Goal: Transaction & Acquisition: Purchase product/service

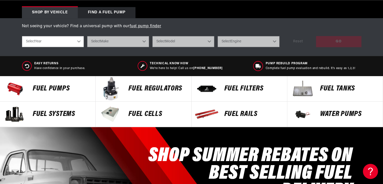
scroll to position [0, 957]
click at [135, 94] on div "FUEL REGULATORS" at bounding box center [157, 88] width 68 height 25
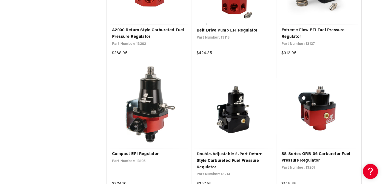
scroll to position [0, 319]
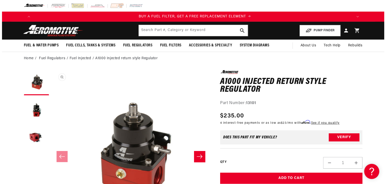
scroll to position [0, 319]
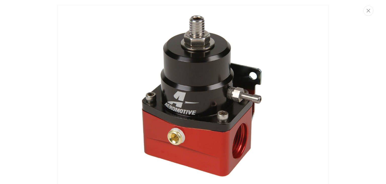
scroll to position [3, 0]
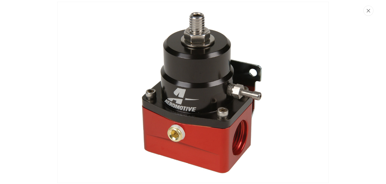
click at [366, 12] on button "Close" at bounding box center [369, 11] width 10 height 10
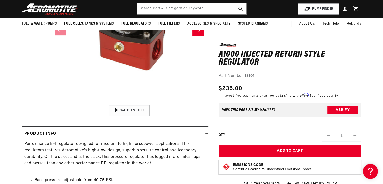
scroll to position [0, 957]
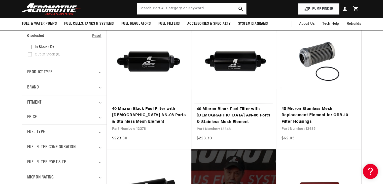
scroll to position [0, 638]
